Goal: Information Seeking & Learning: Learn about a topic

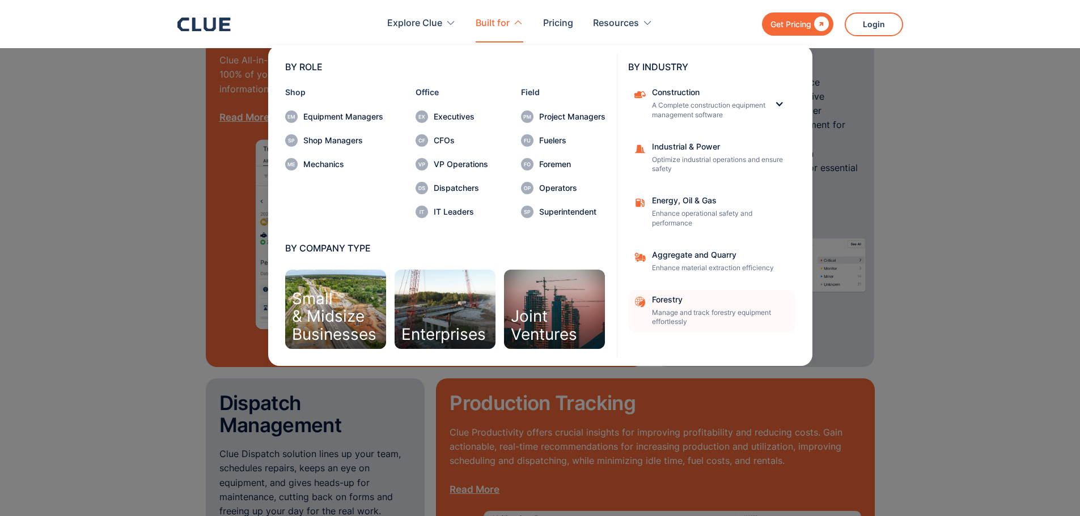
scroll to position [1077, 0]
click at [743, 100] on div "Construction A Complete construction equipment management software" at bounding box center [708, 104] width 113 height 32
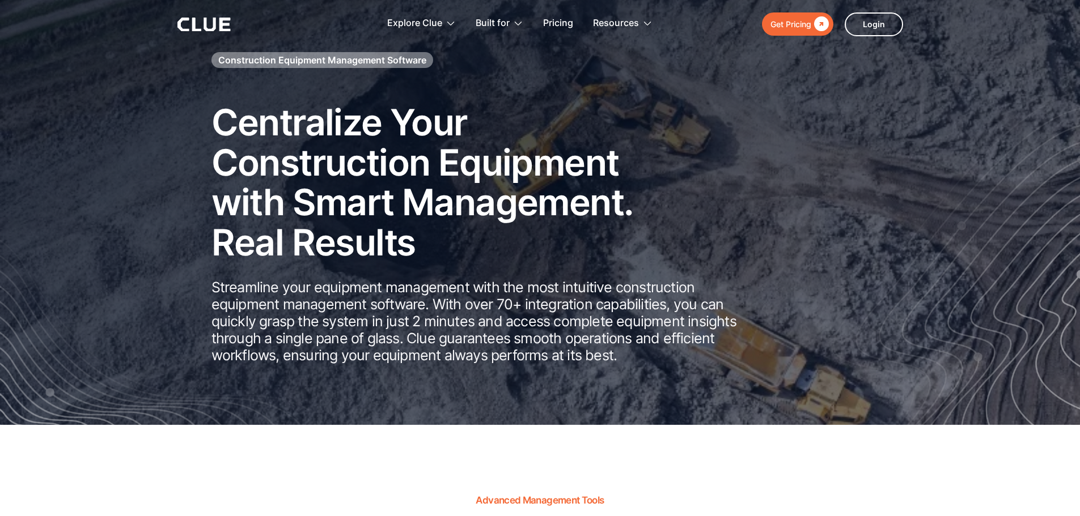
click at [551, 245] on h2 "Centralize Your Construction Equipment with Smart Management. Real Results" at bounding box center [437, 183] width 453 height 160
